Goal: Task Accomplishment & Management: Use online tool/utility

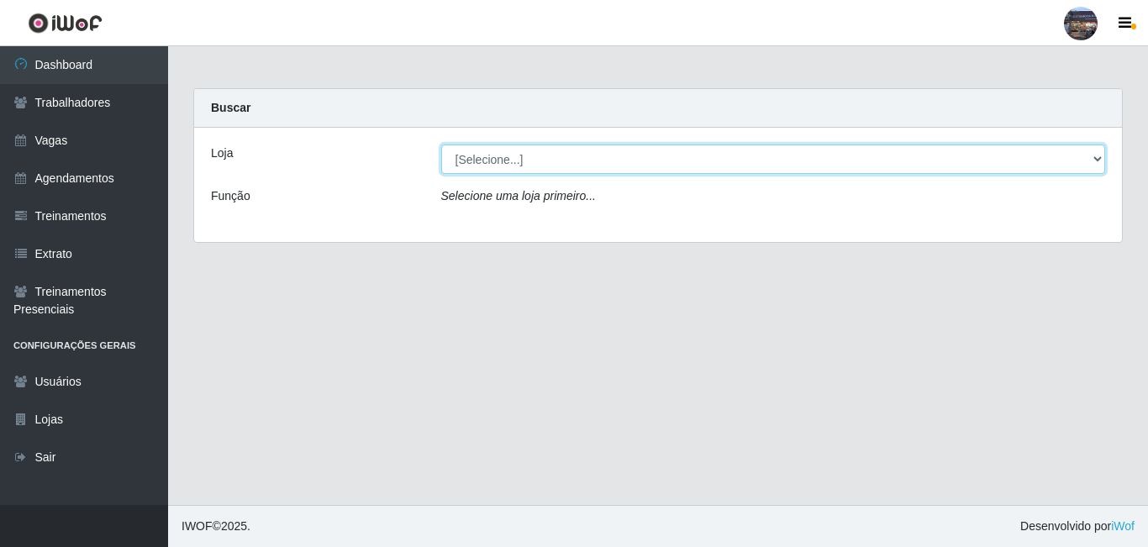
click at [1092, 153] on select "[Selecione...] Gostinho da Roça" at bounding box center [773, 158] width 665 height 29
select select "303"
click at [441, 144] on select "[Selecione...] Gostinho da Roça" at bounding box center [773, 158] width 665 height 29
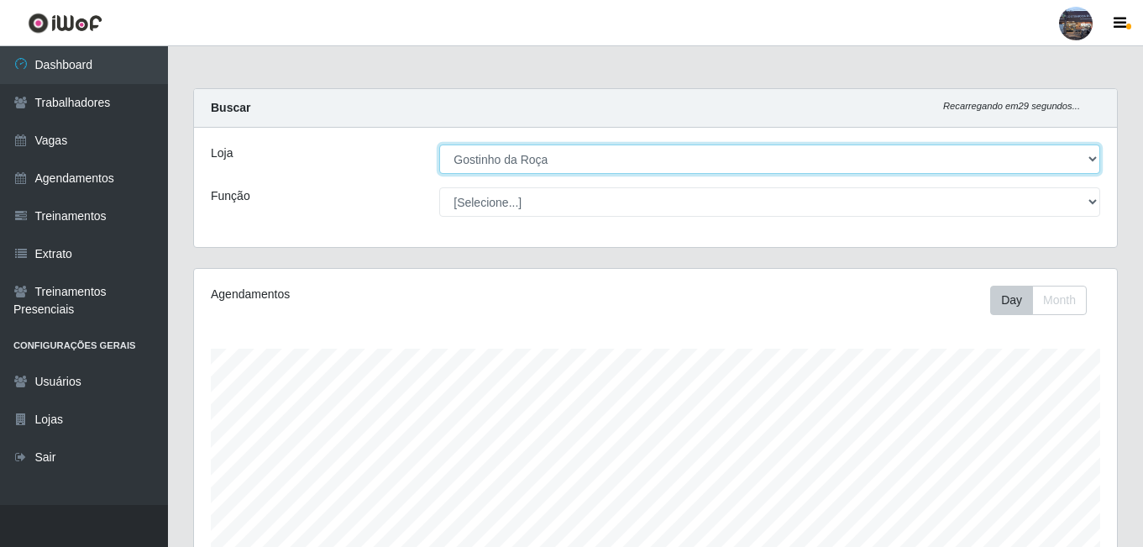
scroll to position [349, 923]
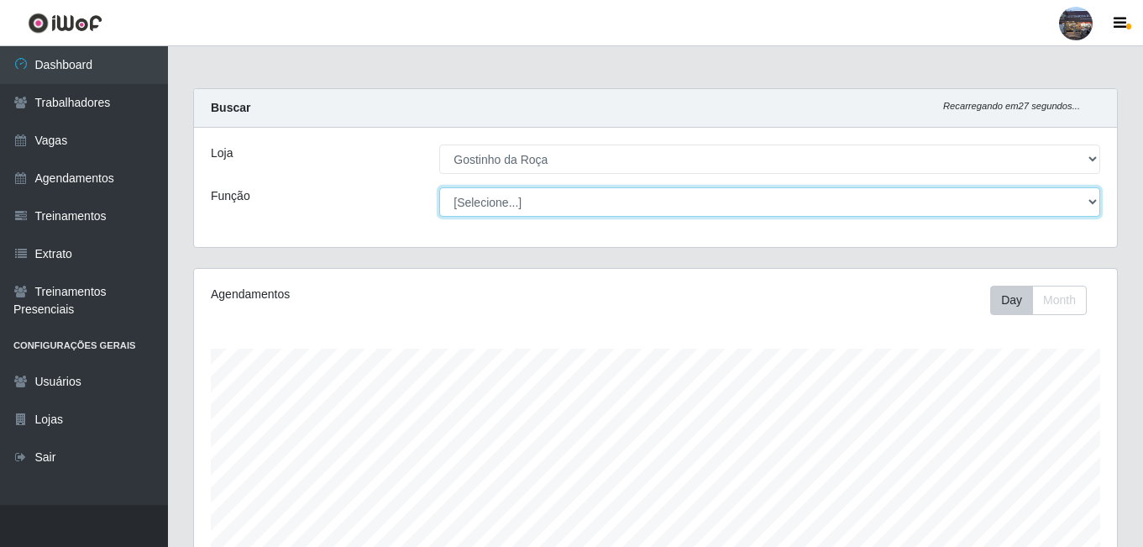
click at [1093, 204] on select "[Selecione...] ASG ASG + ASG ++ Embalador Embalador + Embalador ++ Operador de …" at bounding box center [769, 201] width 661 height 29
select select "1"
click at [439, 187] on select "[Selecione...] ASG ASG + ASG ++ Embalador Embalador + Embalador ++ Operador de …" at bounding box center [769, 201] width 661 height 29
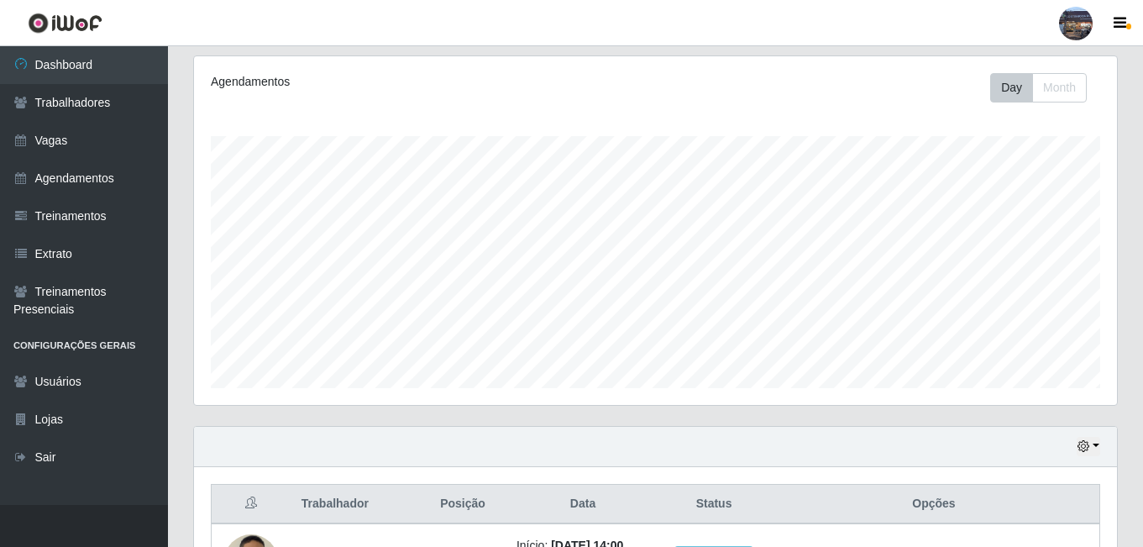
scroll to position [357, 0]
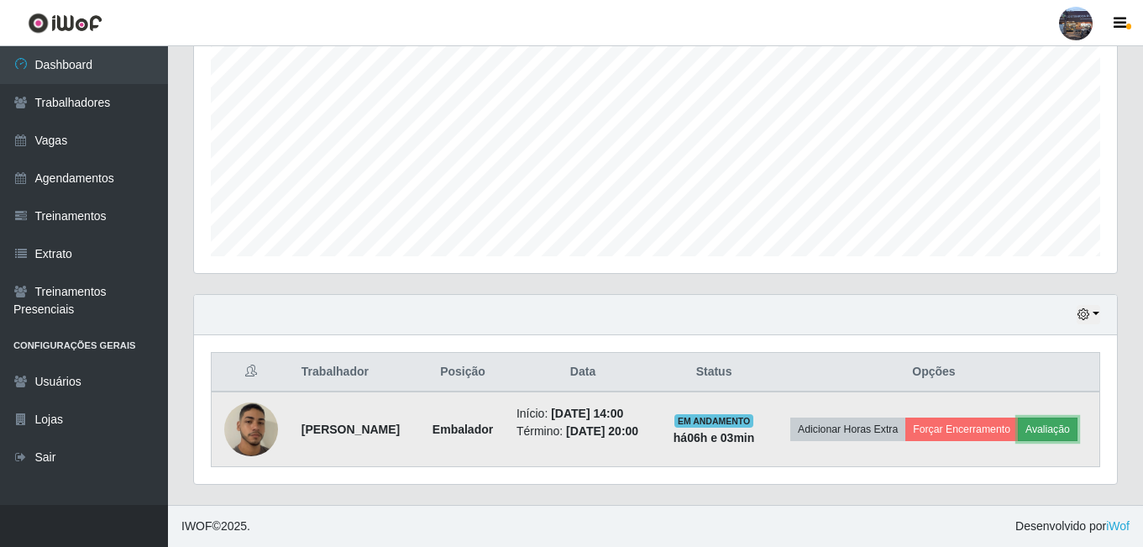
click at [1018, 433] on button "Avaliação" at bounding box center [1048, 430] width 60 height 24
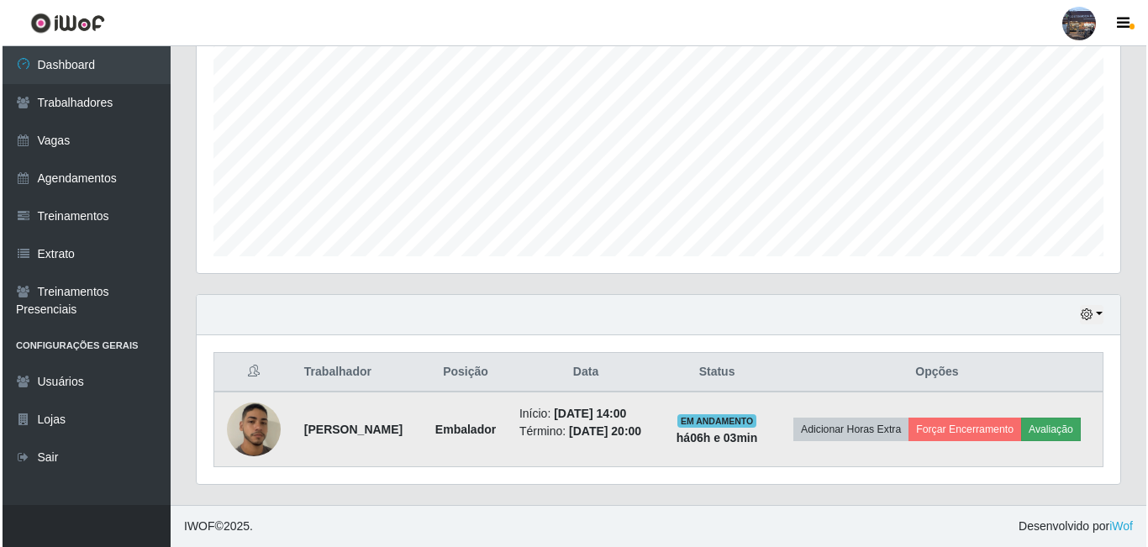
scroll to position [349, 915]
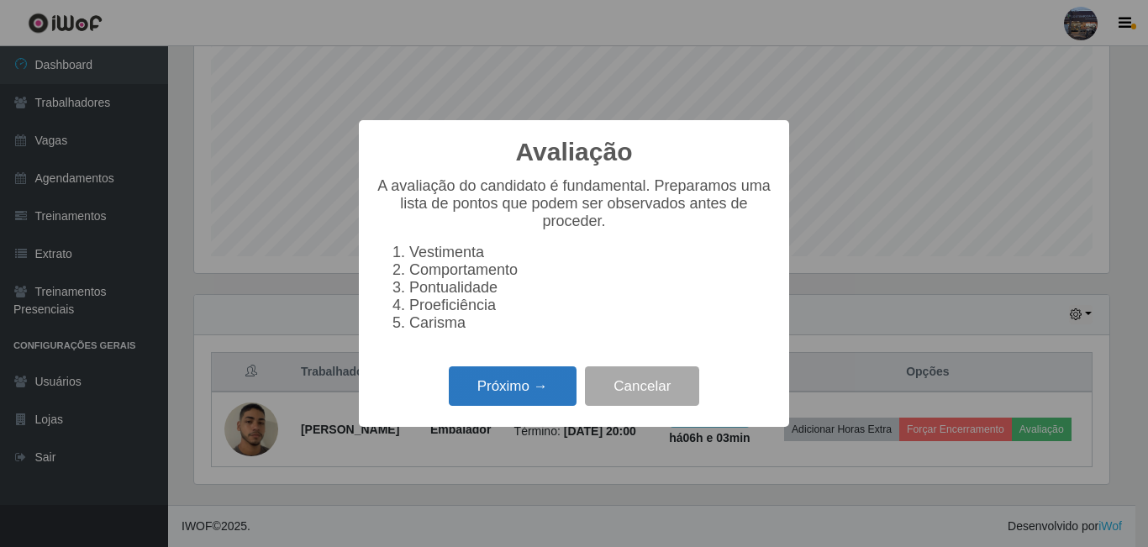
click at [506, 396] on button "Próximo →" at bounding box center [513, 385] width 128 height 39
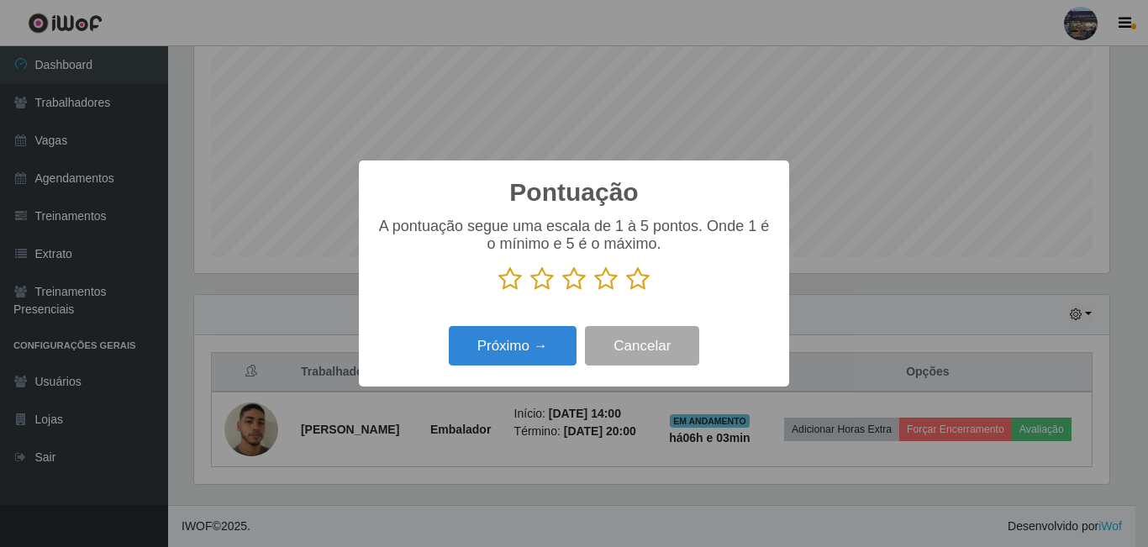
click at [636, 284] on icon at bounding box center [638, 278] width 24 height 25
click at [626, 292] on input "radio" at bounding box center [626, 292] width 0 height 0
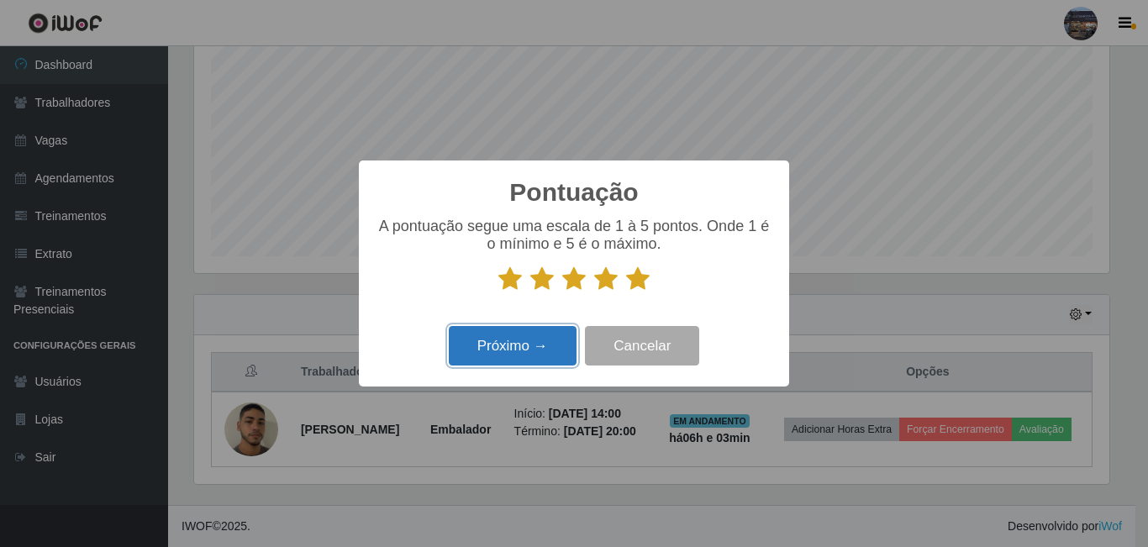
click at [521, 344] on button "Próximo →" at bounding box center [513, 345] width 128 height 39
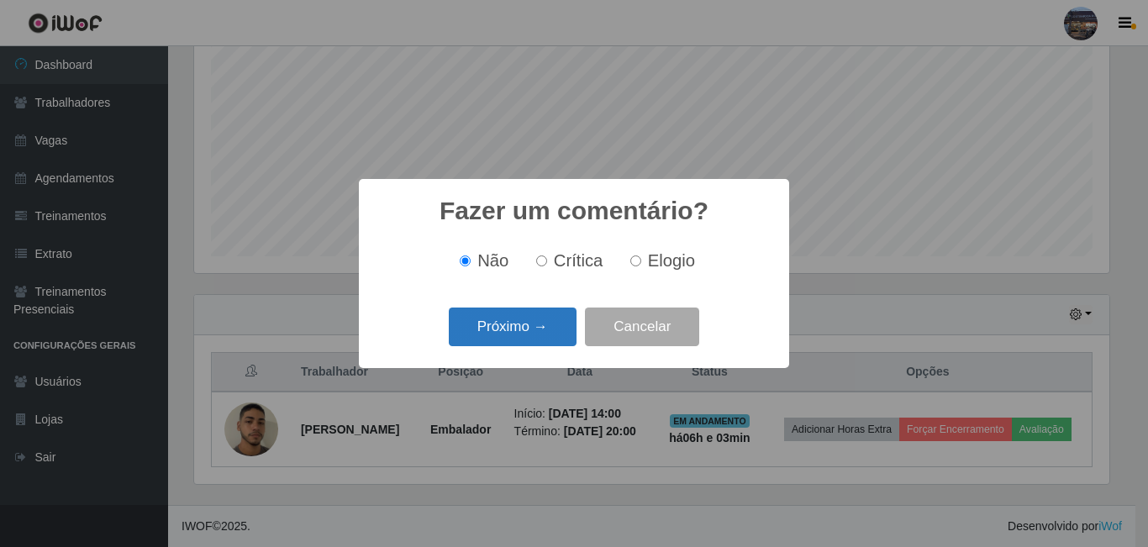
click at [523, 327] on button "Próximo →" at bounding box center [513, 326] width 128 height 39
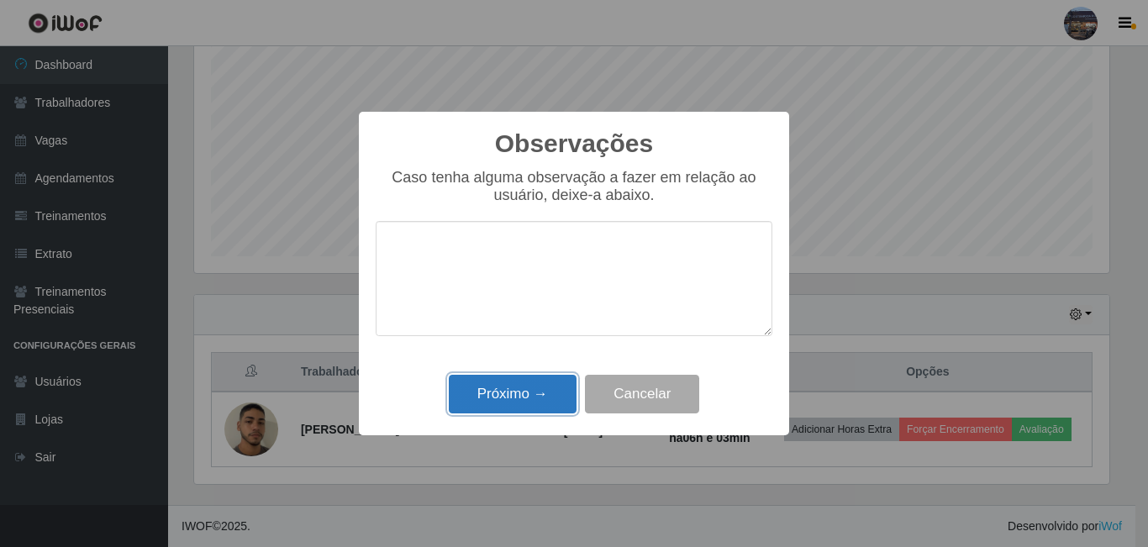
click at [513, 388] on button "Próximo →" at bounding box center [513, 394] width 128 height 39
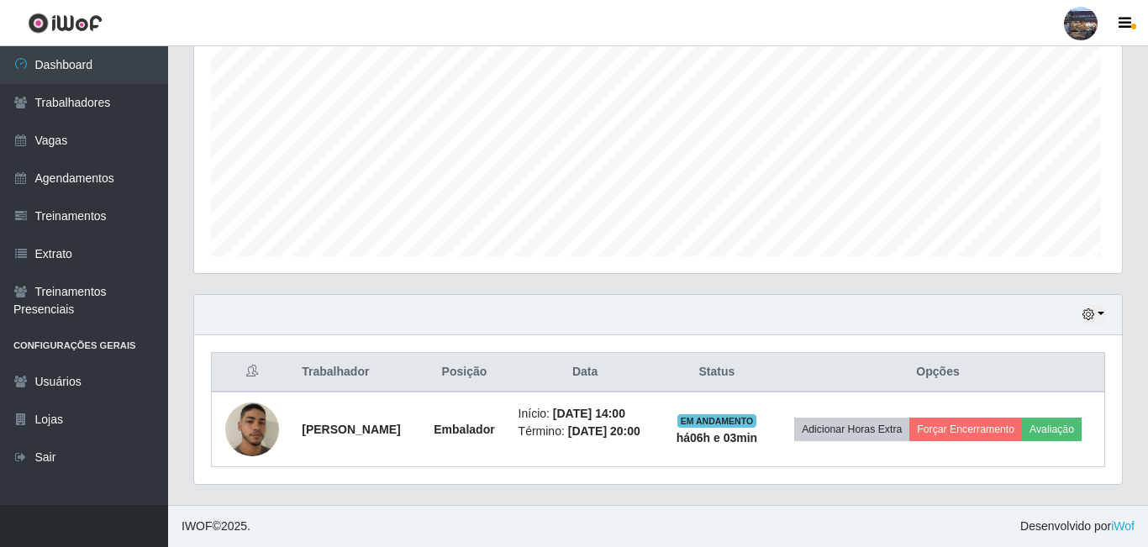
scroll to position [349, 923]
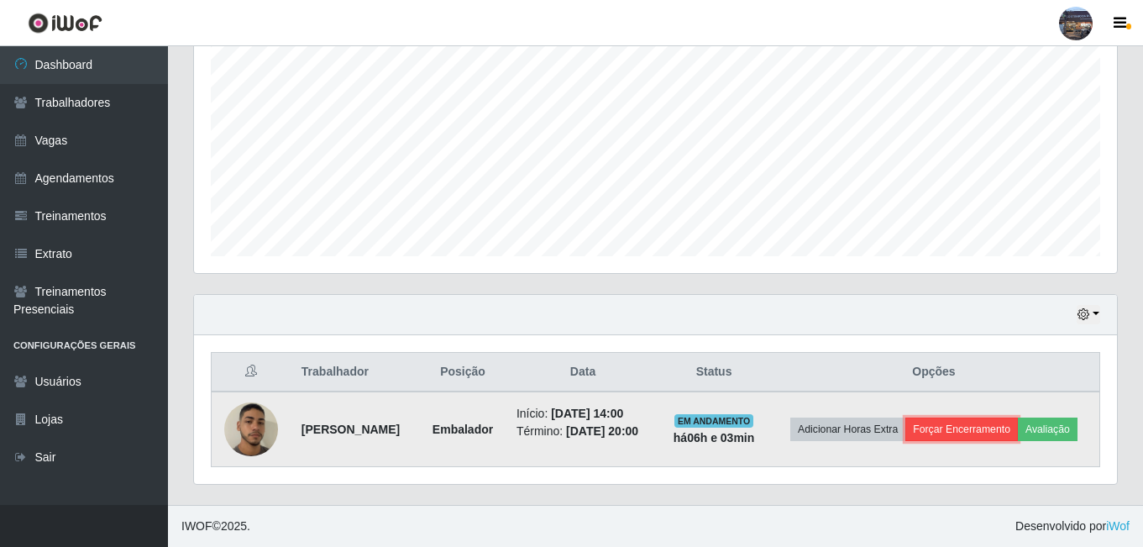
click at [1018, 418] on button "Forçar Encerramento" at bounding box center [962, 430] width 113 height 24
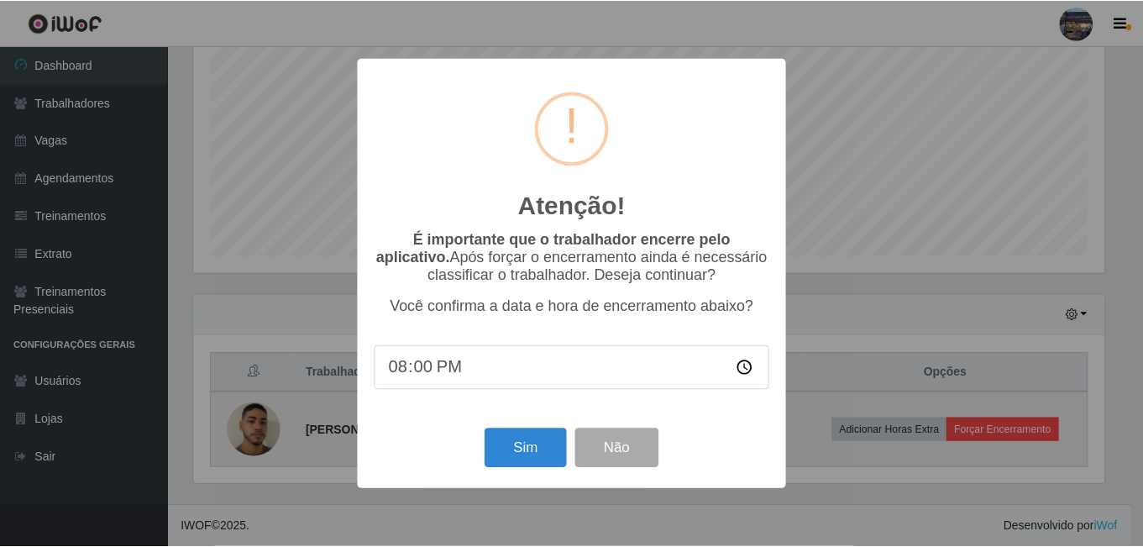
scroll to position [344, 0]
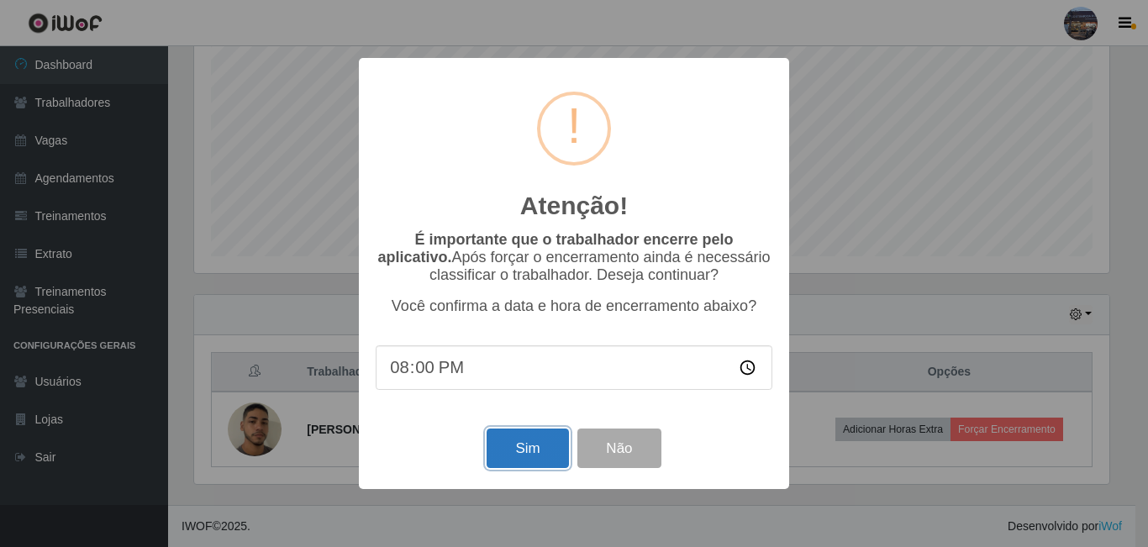
click at [538, 449] on button "Sim" at bounding box center [526, 447] width 81 height 39
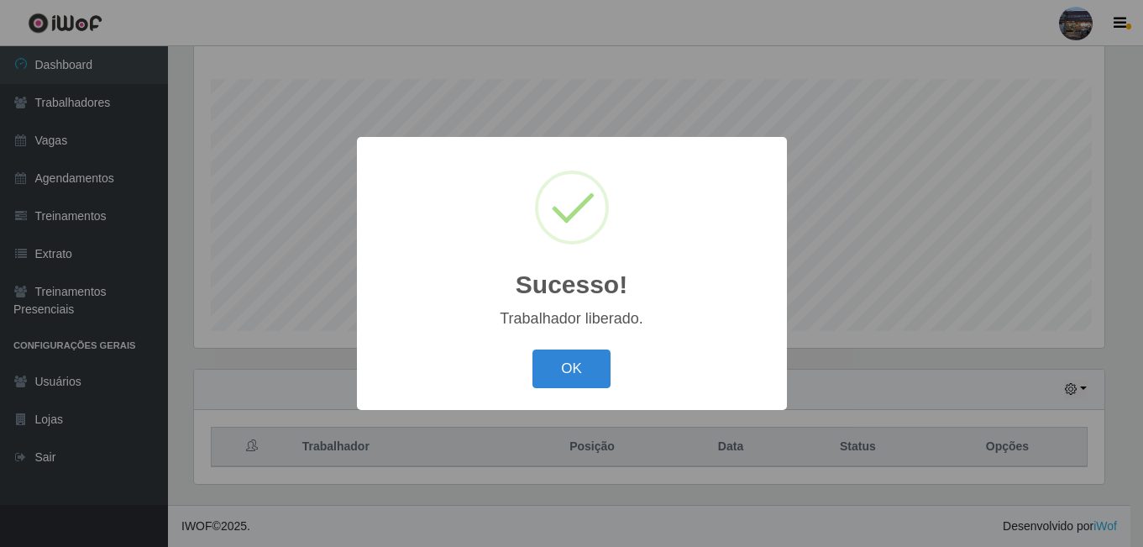
scroll to position [349, 915]
click at [561, 370] on button "OK" at bounding box center [574, 368] width 78 height 39
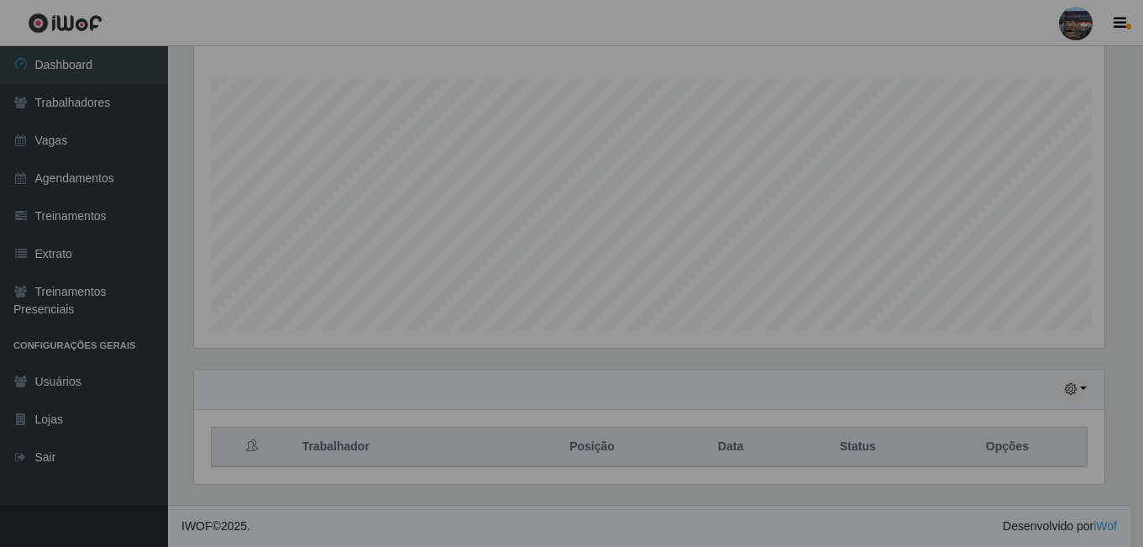
scroll to position [349, 923]
